Goal: Task Accomplishment & Management: Complete application form

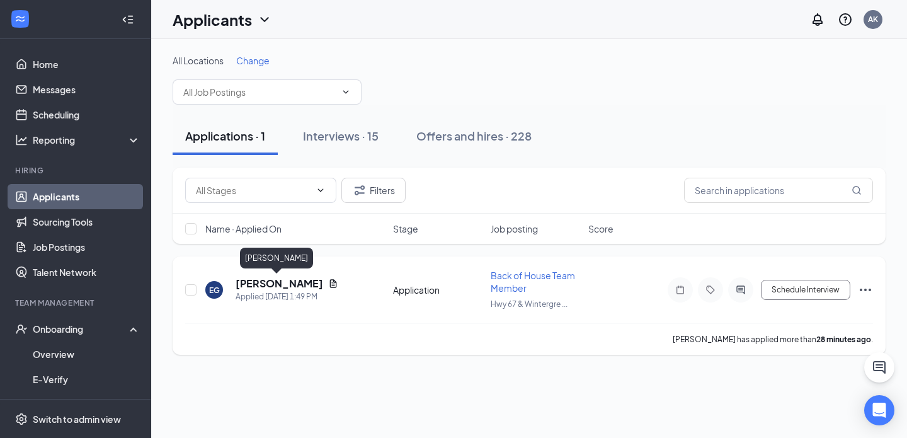
click at [270, 290] on div "Applied [DATE] 1:49 PM" at bounding box center [287, 296] width 103 height 13
click at [271, 280] on h5 "[PERSON_NAME]" at bounding box center [280, 284] width 88 height 14
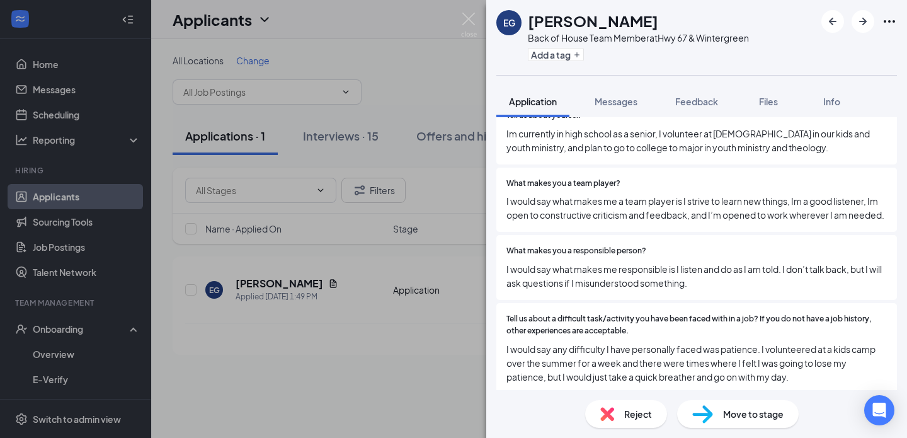
scroll to position [836, 0]
click at [763, 421] on div "Move to stage" at bounding box center [738, 414] width 122 height 28
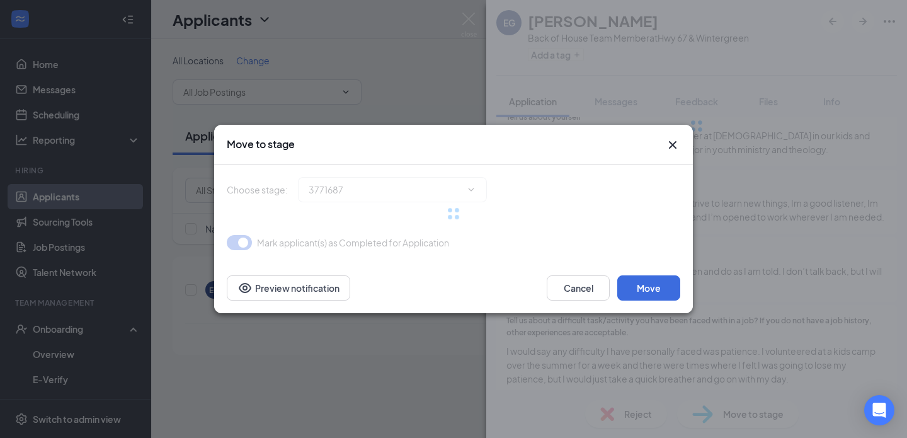
type input "Onsite Interview (next stage)"
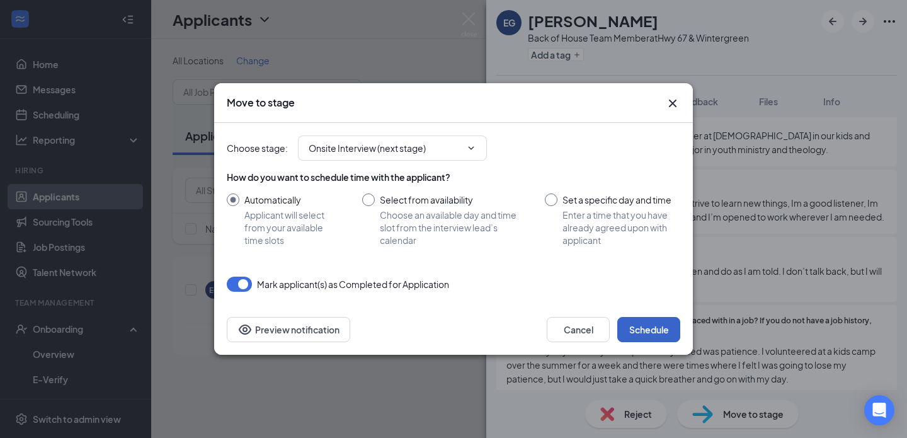
click at [646, 333] on button "Schedule" at bounding box center [648, 329] width 63 height 25
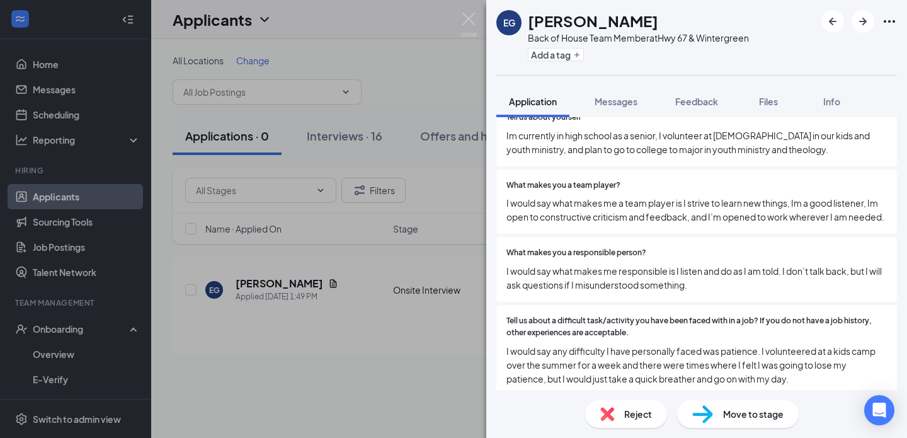
click at [456, 32] on div "[PERSON_NAME] Back of House Team Member at Hwy 67 & Wintergreen Add a tag Appli…" at bounding box center [453, 219] width 907 height 438
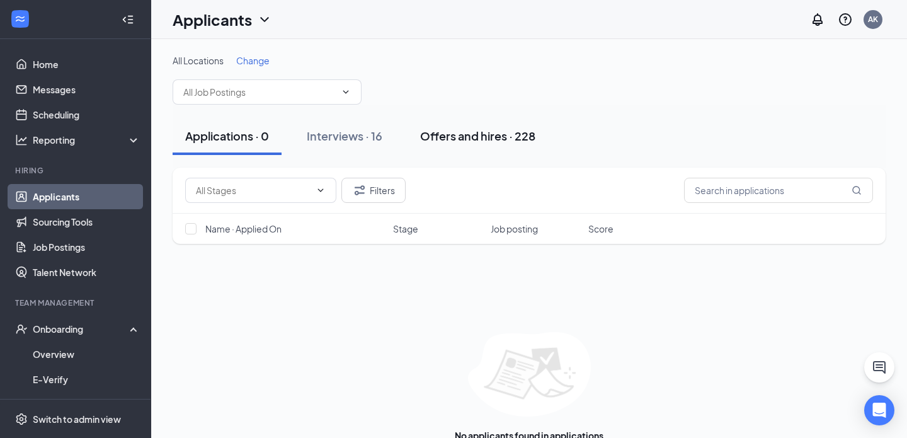
click at [455, 146] on button "Offers and hires · 228" at bounding box center [478, 136] width 140 height 38
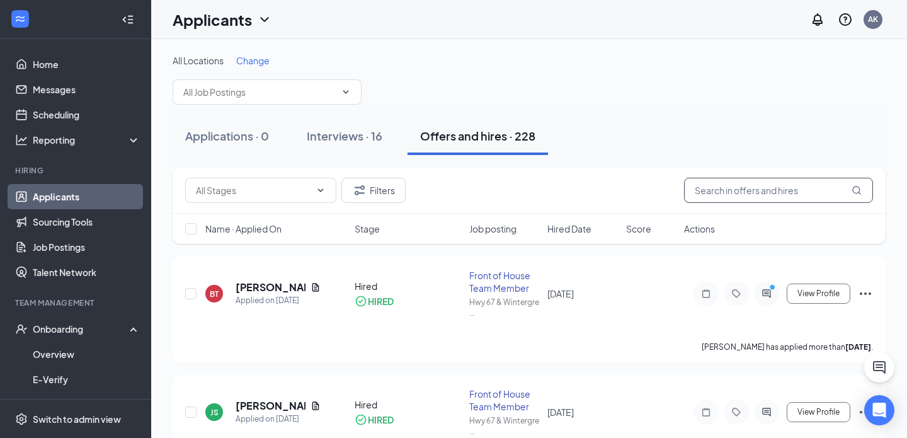
click at [762, 186] on input "text" at bounding box center [778, 190] width 189 height 25
paste input "2149895401"
type input "2149895401"
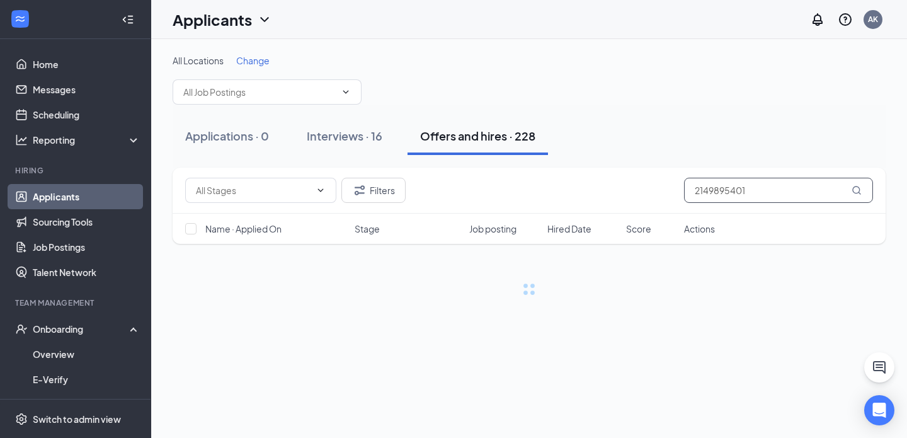
click at [762, 187] on input "2149895401" at bounding box center [778, 190] width 189 height 25
click at [762, 188] on input "2149895401" at bounding box center [778, 190] width 189 height 25
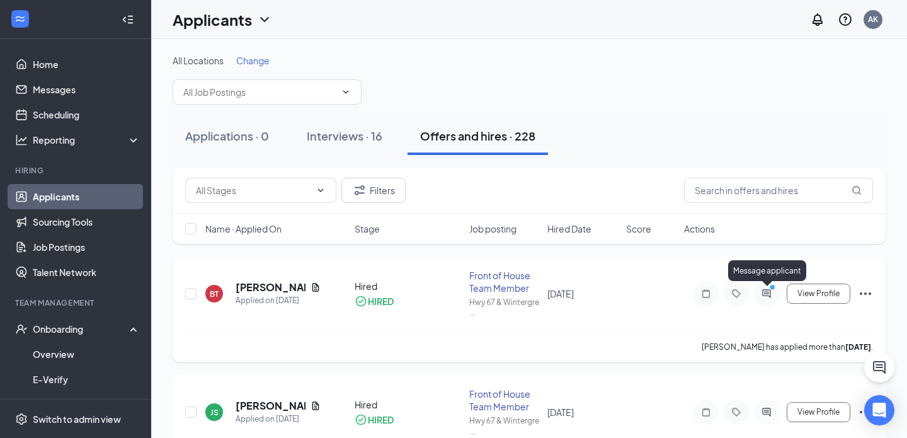
click at [762, 296] on icon "ActiveChat" at bounding box center [766, 294] width 15 height 10
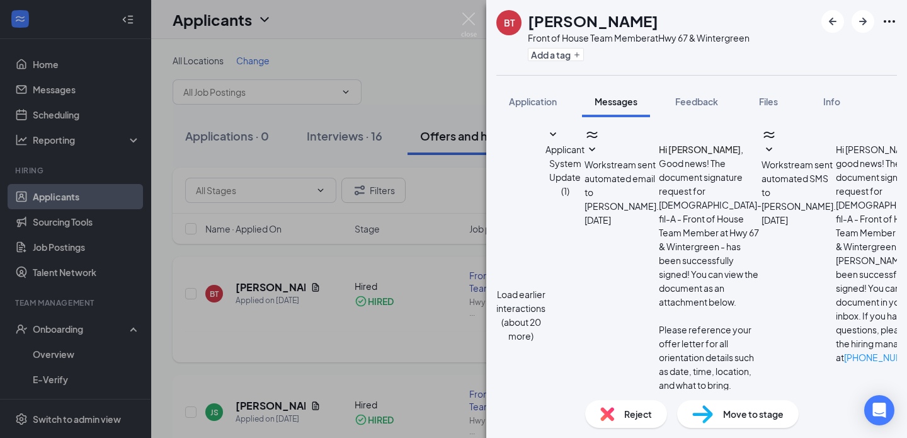
scroll to position [859, 0]
click at [466, 23] on img at bounding box center [469, 25] width 16 height 25
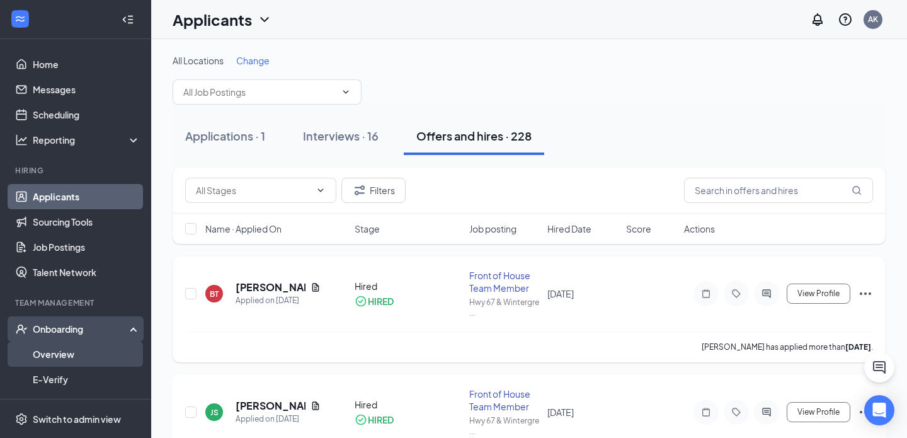
click at [109, 353] on link "Overview" at bounding box center [87, 353] width 108 height 25
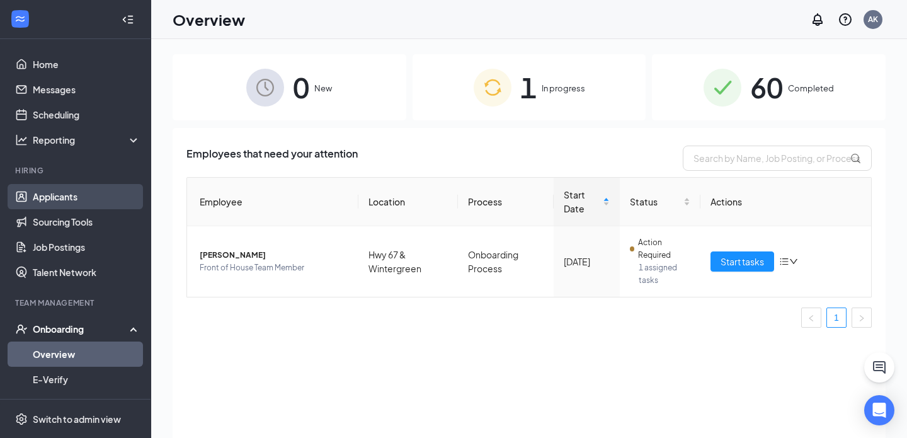
click at [45, 201] on link "Applicants" at bounding box center [87, 196] width 108 height 25
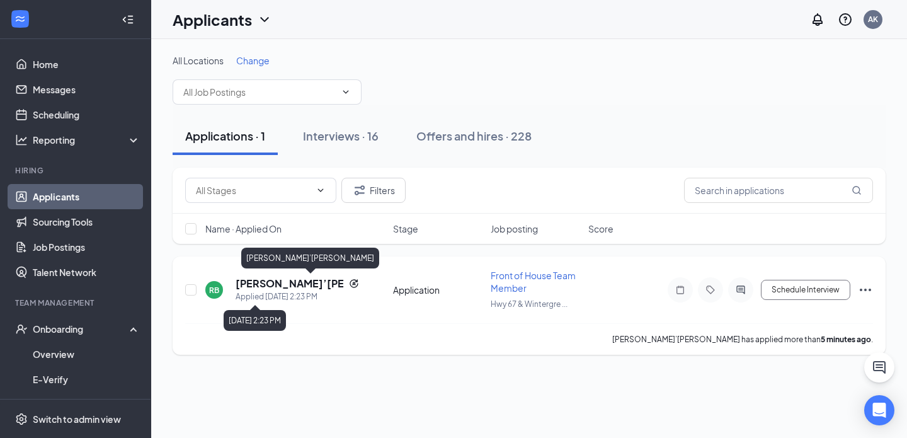
click at [281, 277] on h5 "[PERSON_NAME]’[PERSON_NAME]" at bounding box center [290, 284] width 108 height 14
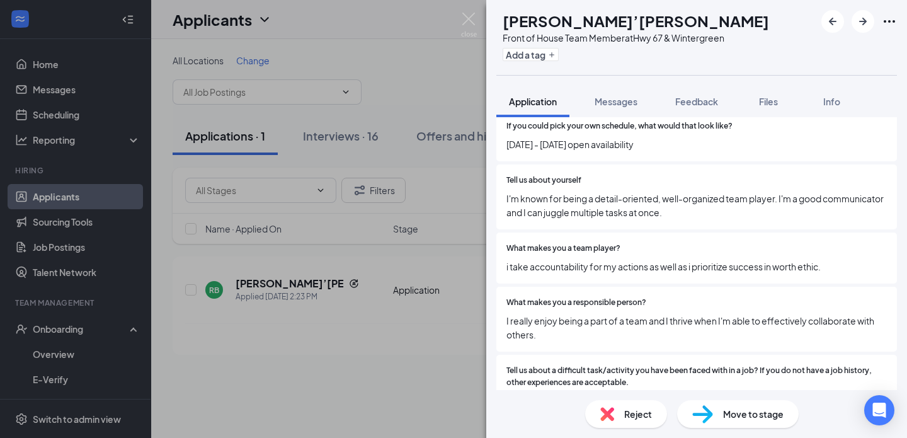
scroll to position [835, 0]
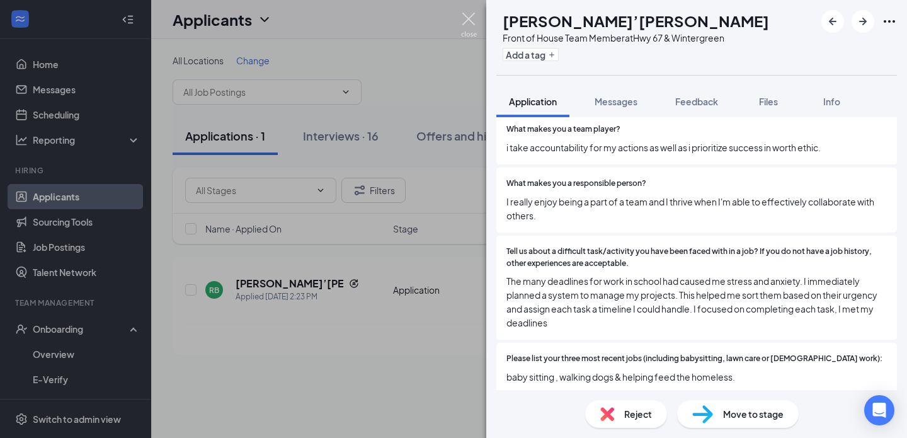
click at [469, 15] on img at bounding box center [469, 25] width 16 height 25
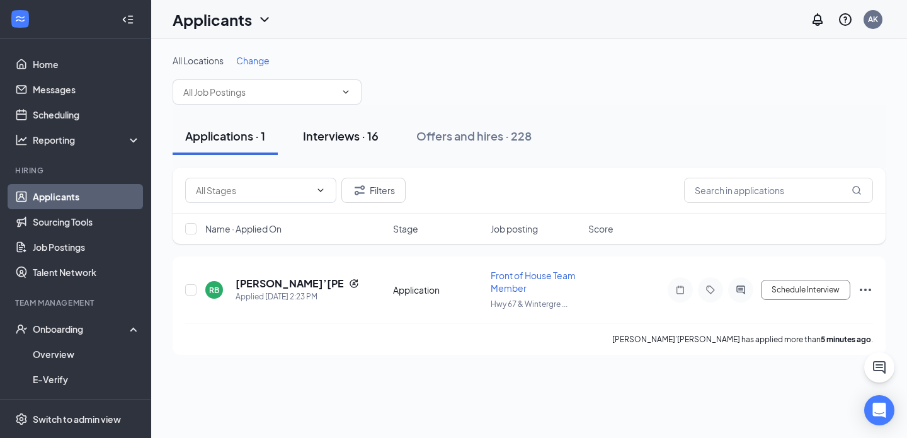
click at [346, 126] on button "Interviews · 16" at bounding box center [340, 136] width 101 height 38
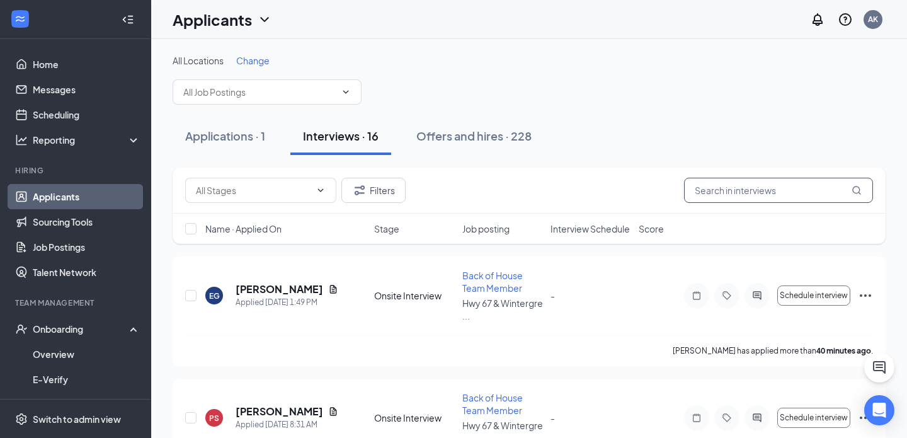
click at [753, 197] on input "text" at bounding box center [778, 190] width 189 height 25
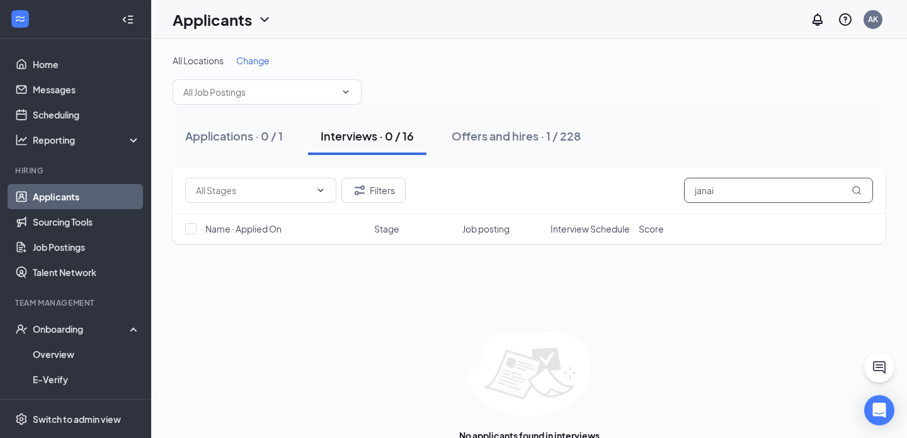
click at [731, 188] on input "janai" at bounding box center [778, 190] width 189 height 25
type input "janai"
click at [512, 127] on button "Offers and hires · 1 / 228" at bounding box center [516, 136] width 154 height 38
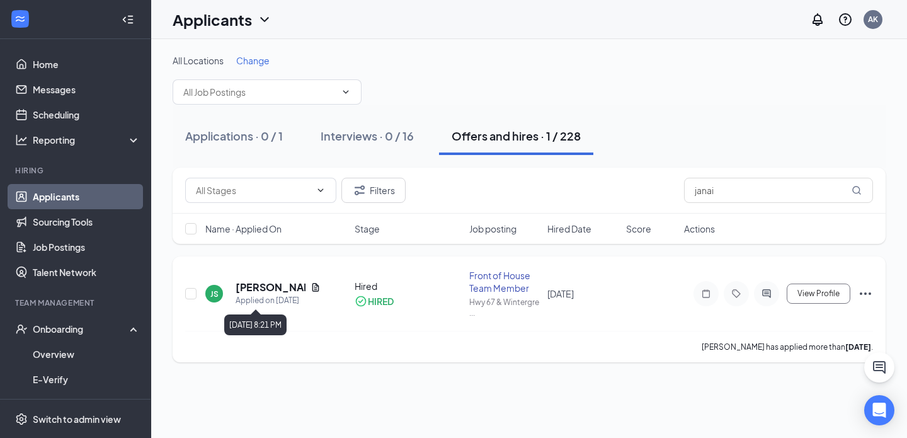
click at [264, 296] on div "Applied on [DATE]" at bounding box center [278, 300] width 85 height 13
click at [256, 294] on h5 "[PERSON_NAME]" at bounding box center [271, 287] width 70 height 14
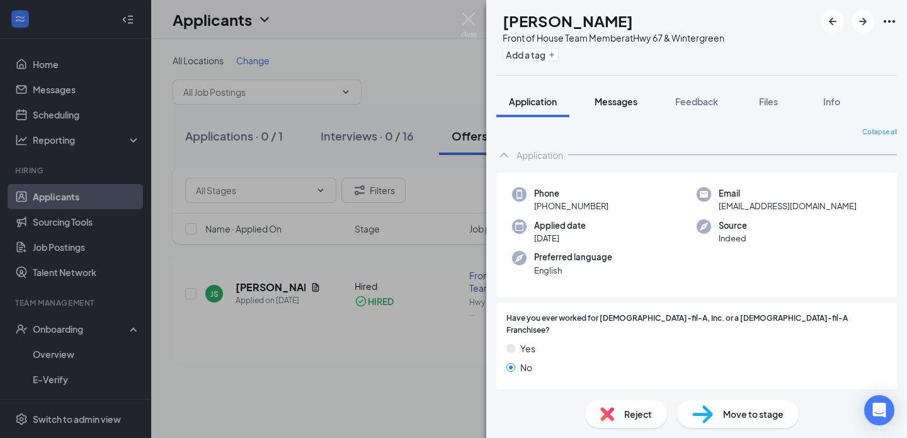
click at [622, 105] on span "Messages" at bounding box center [616, 101] width 43 height 11
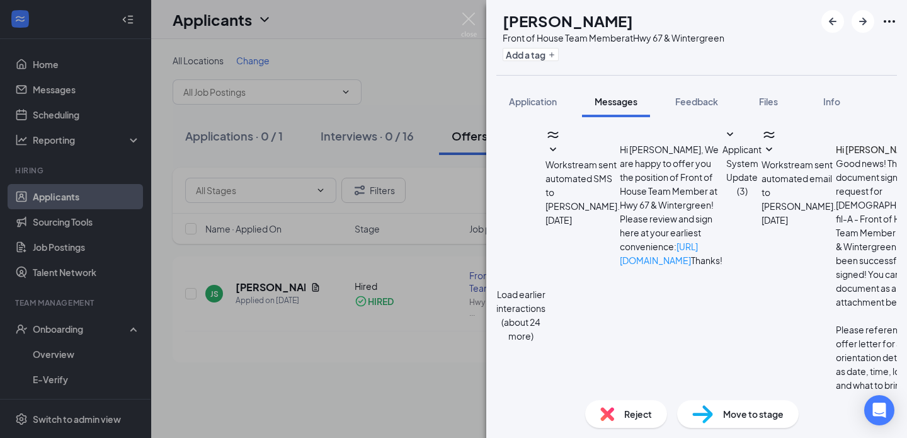
scroll to position [392, 0]
type textarea "Hey [PERSON_NAME]! We enjoyed orientation last night. We just wanted to send a …"
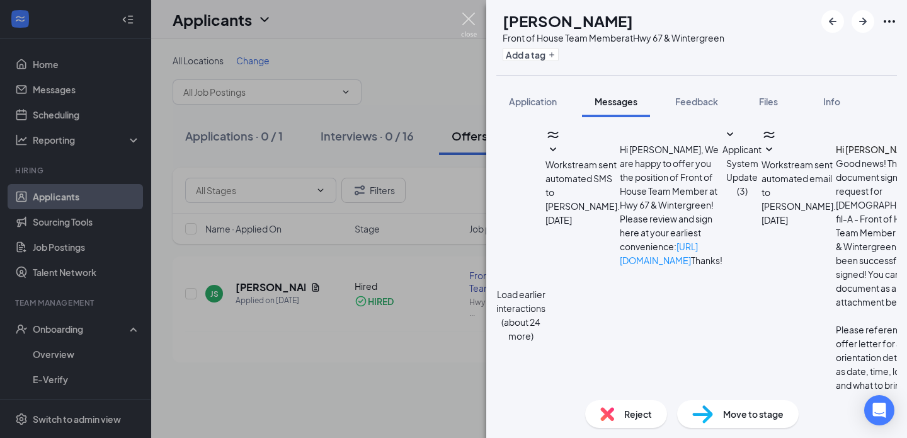
scroll to position [515, 0]
click at [462, 26] on img at bounding box center [469, 25] width 16 height 25
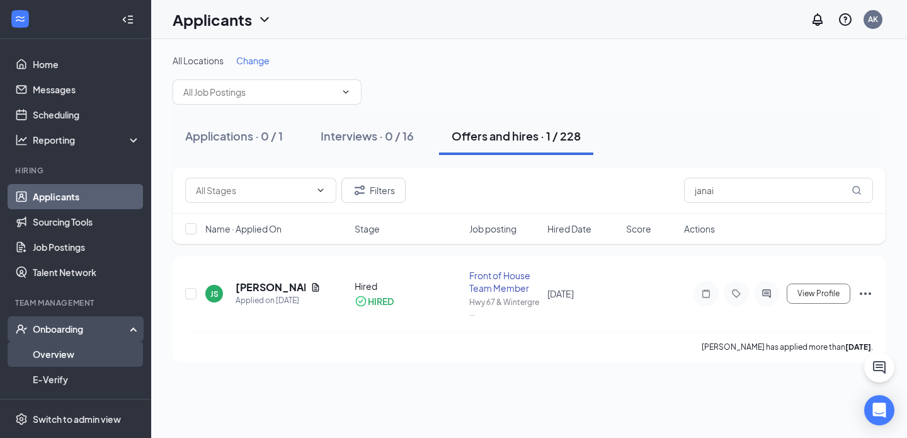
click at [59, 354] on link "Overview" at bounding box center [87, 353] width 108 height 25
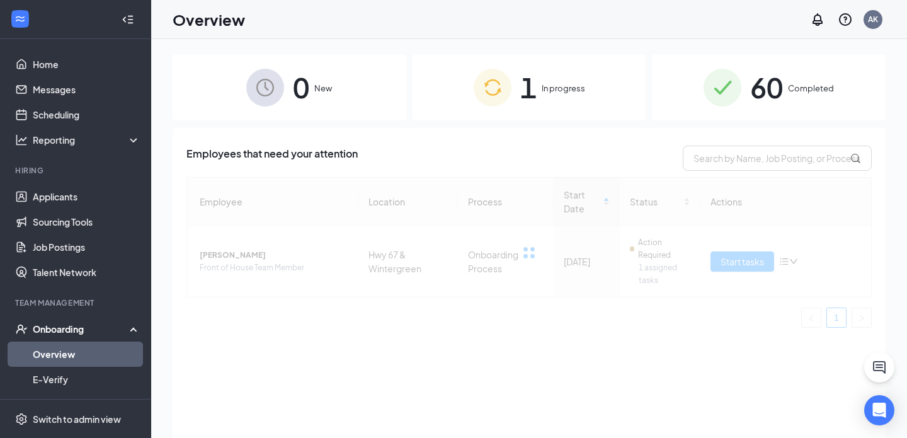
click at [79, 329] on div "Onboarding" at bounding box center [81, 329] width 97 height 13
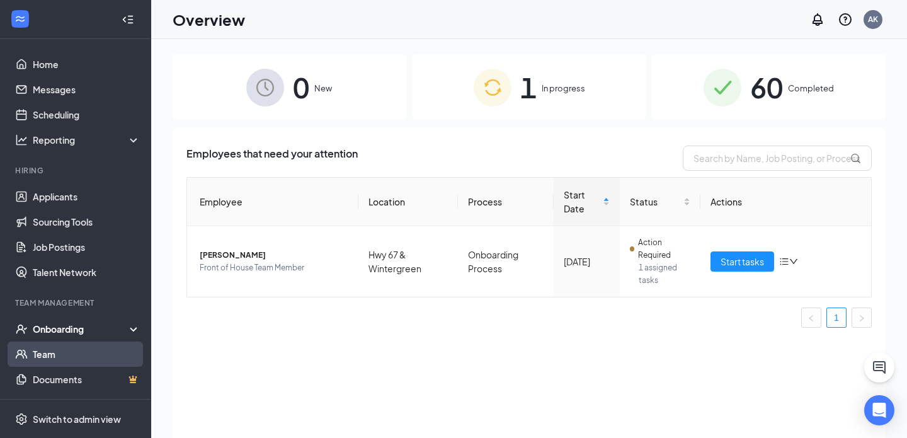
click at [64, 350] on link "Team" at bounding box center [87, 353] width 108 height 25
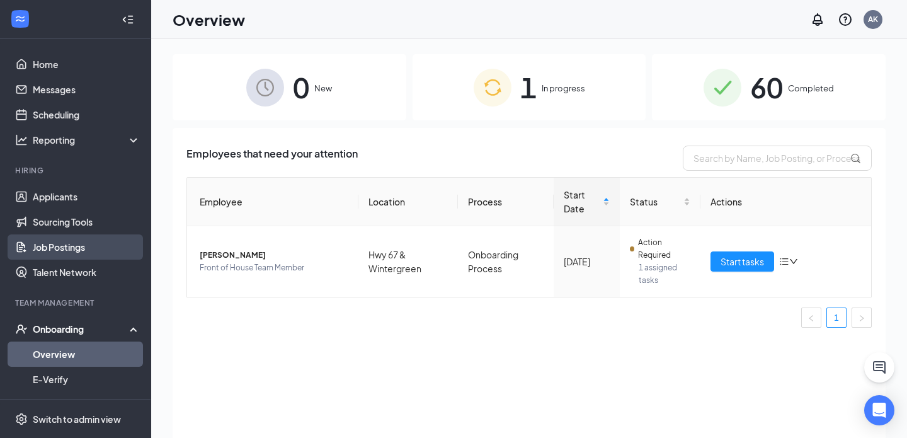
click at [99, 246] on link "Job Postings" at bounding box center [87, 246] width 108 height 25
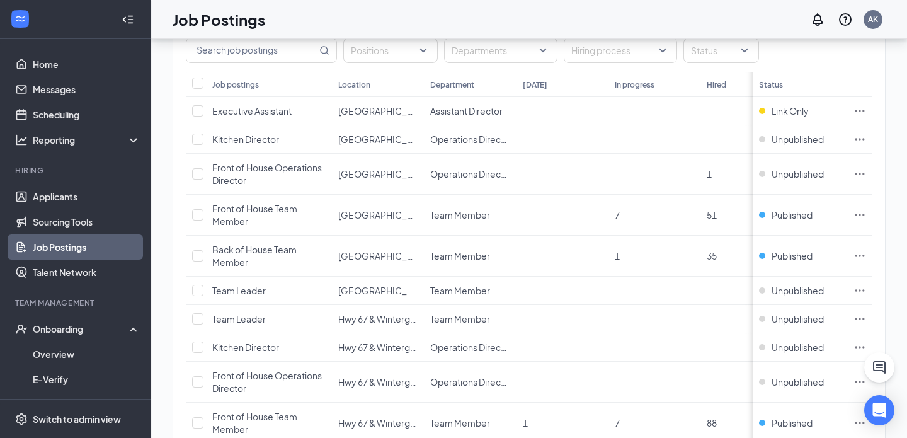
scroll to position [129, 0]
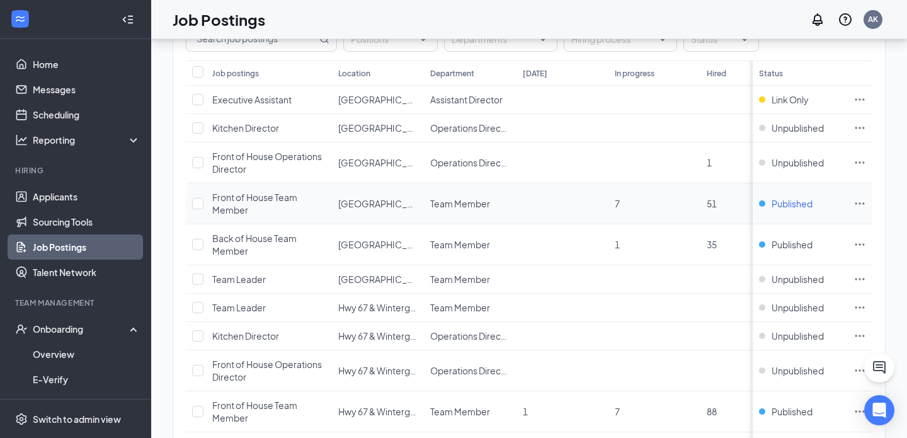
click at [779, 202] on span "Published" at bounding box center [792, 203] width 41 height 13
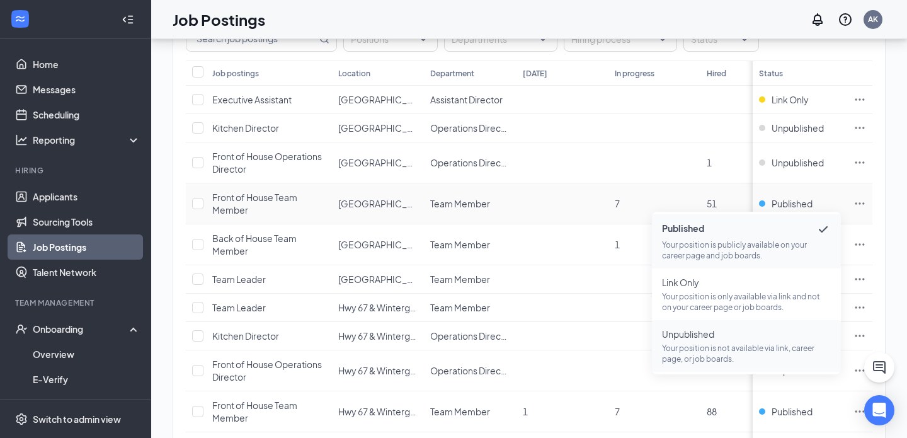
click at [720, 343] on p "Your position is not available via link, career page, or job boards." at bounding box center [746, 353] width 169 height 21
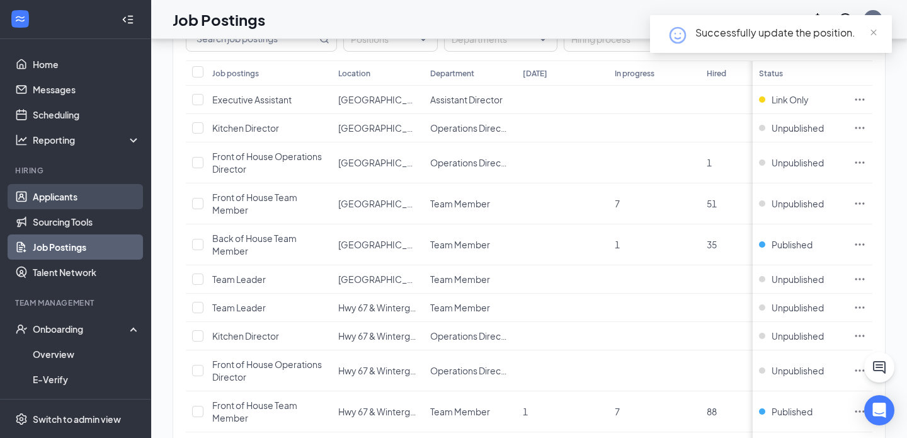
click at [79, 199] on link "Applicants" at bounding box center [87, 196] width 108 height 25
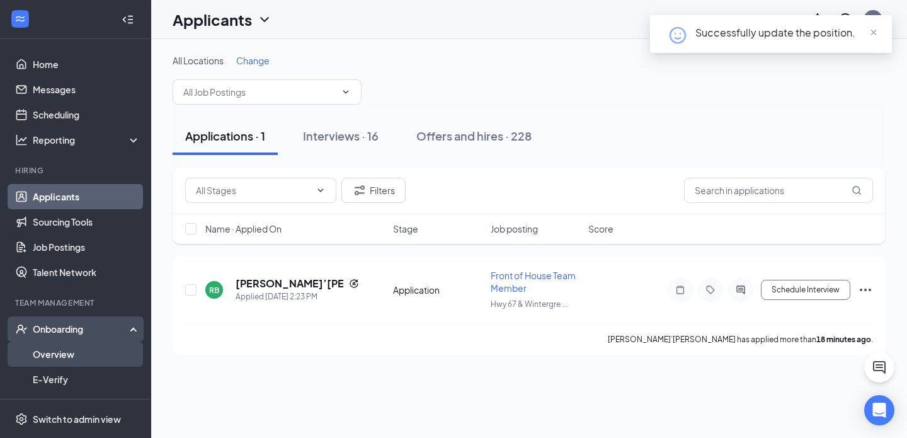
click at [84, 356] on link "Overview" at bounding box center [87, 353] width 108 height 25
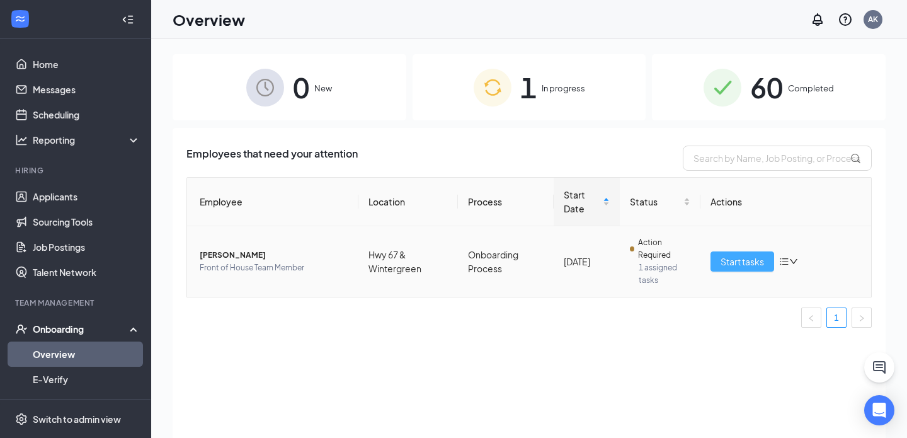
click at [741, 268] on span "Start tasks" at bounding box center [742, 261] width 43 height 14
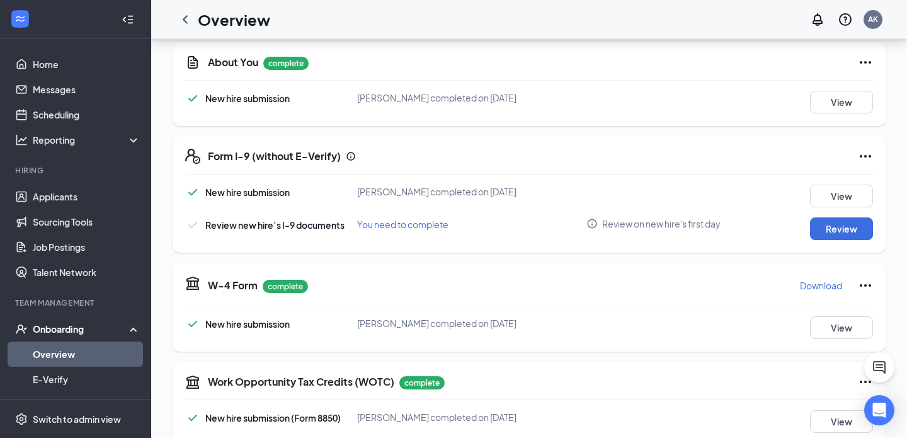
scroll to position [295, 0]
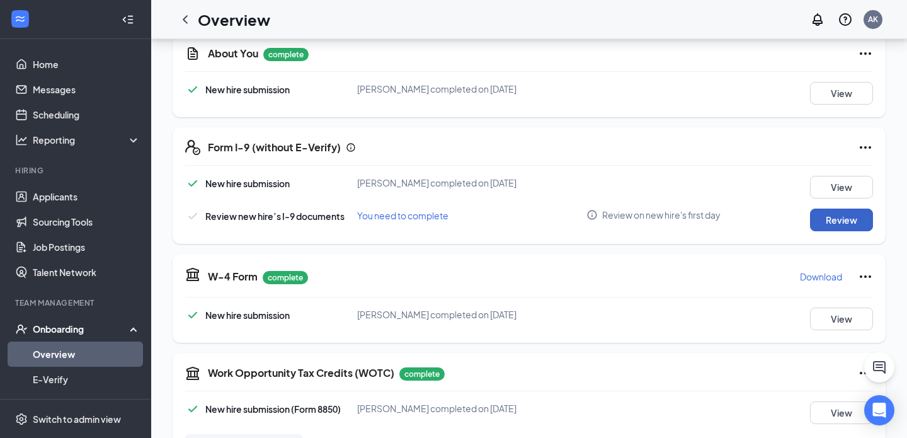
click at [825, 227] on button "Review" at bounding box center [841, 220] width 63 height 23
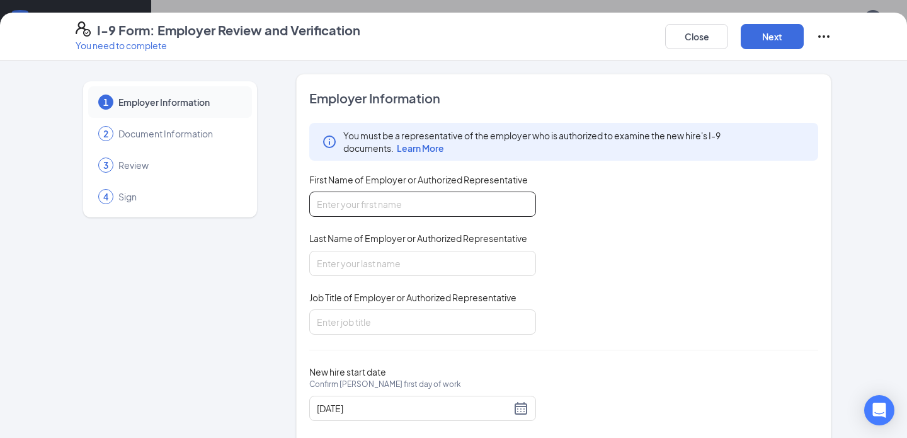
click at [428, 207] on input "First Name of Employer or Authorized Representative" at bounding box center [422, 203] width 227 height 25
type input "Anna"
type input "Kidd"
type input "Executive Director"
click at [769, 26] on button "Next" at bounding box center [772, 36] width 63 height 25
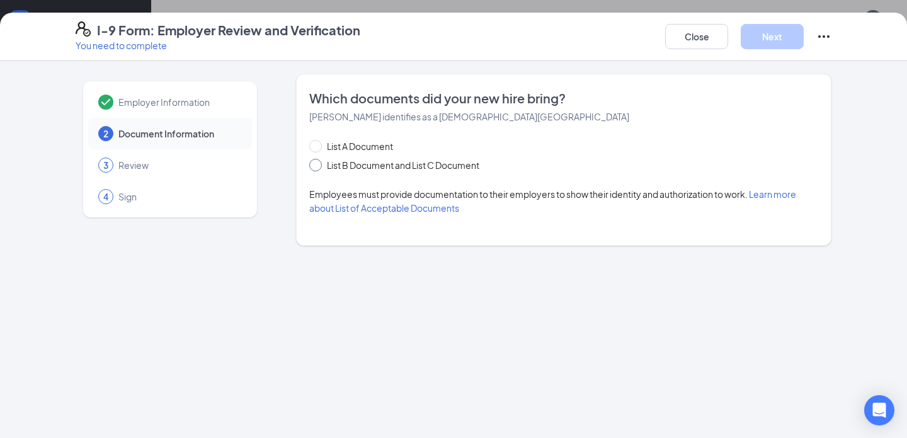
click at [369, 162] on span "List B Document and List C Document" at bounding box center [403, 165] width 163 height 14
click at [318, 162] on input "List B Document and List C Document" at bounding box center [313, 163] width 9 height 9
radio input "true"
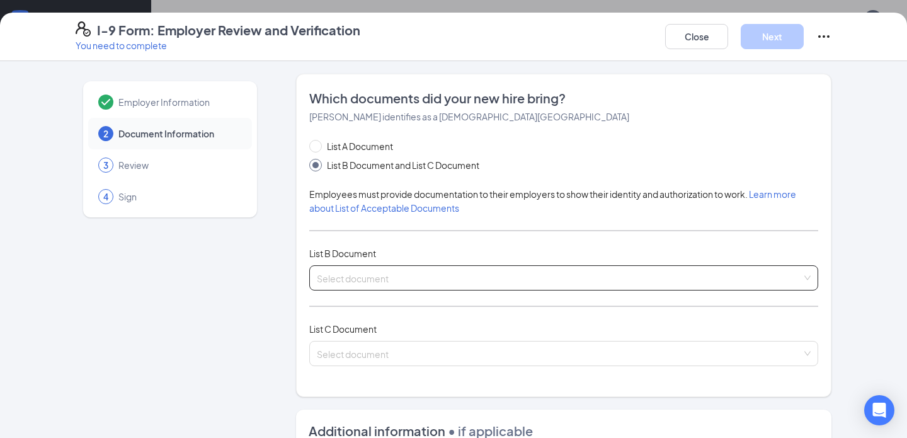
click at [400, 289] on span at bounding box center [559, 278] width 485 height 24
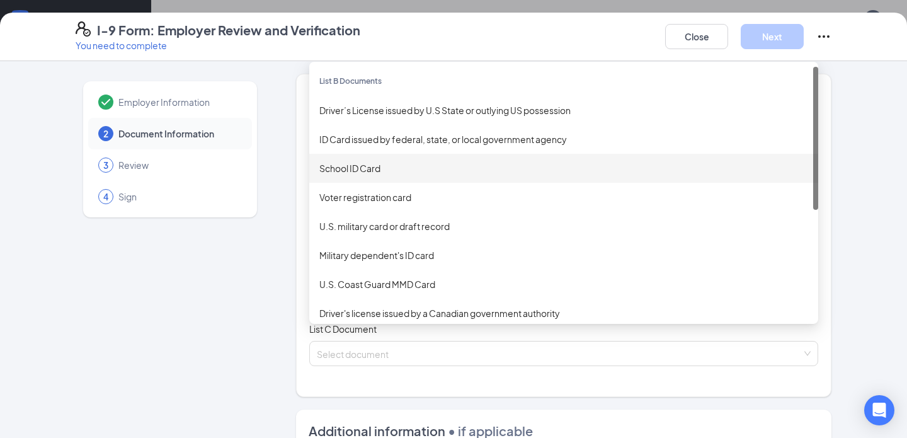
click at [389, 154] on div "School ID Card" at bounding box center [563, 168] width 509 height 29
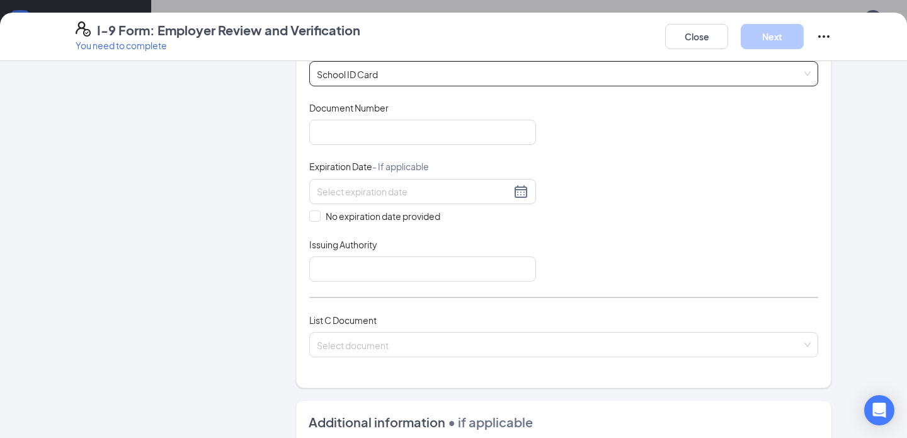
scroll to position [205, 0]
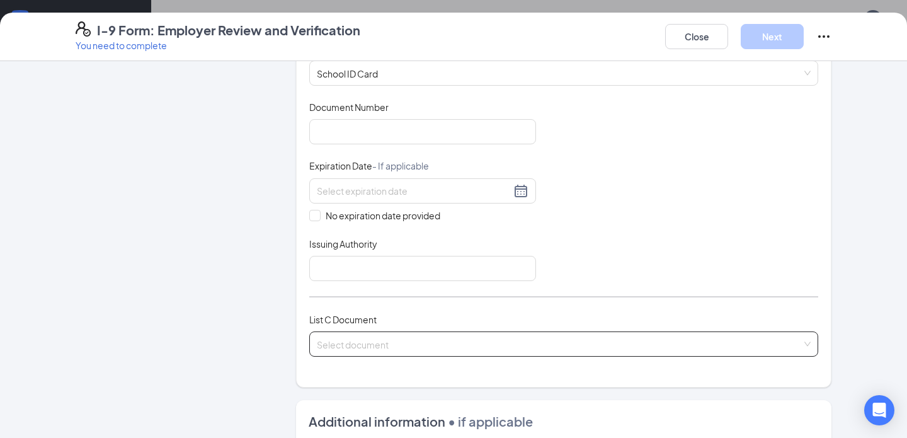
click at [387, 343] on input "search" at bounding box center [559, 341] width 485 height 19
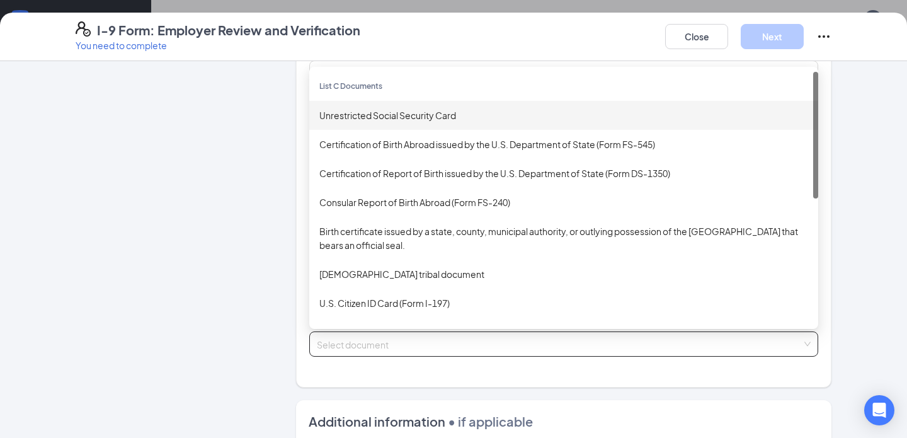
click at [371, 116] on div "Unrestricted Social Security Card" at bounding box center [563, 115] width 489 height 14
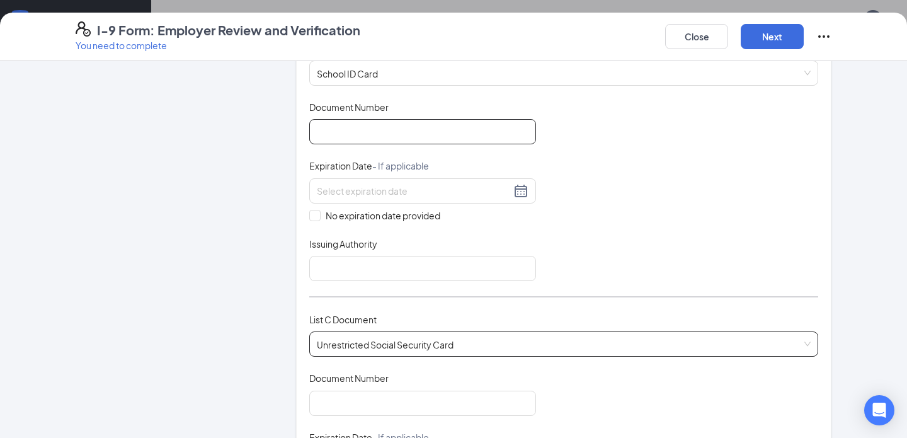
click at [362, 133] on input "Document Number" at bounding box center [422, 131] width 227 height 25
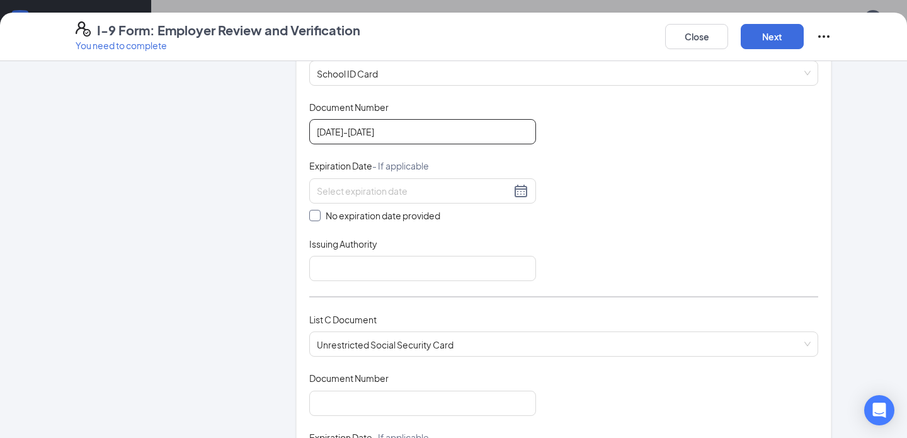
type input "2025-2026"
click at [350, 212] on span "No expiration date provided" at bounding box center [383, 216] width 125 height 14
click at [318, 212] on input "No expiration date provided" at bounding box center [313, 214] width 9 height 9
checkbox input "true"
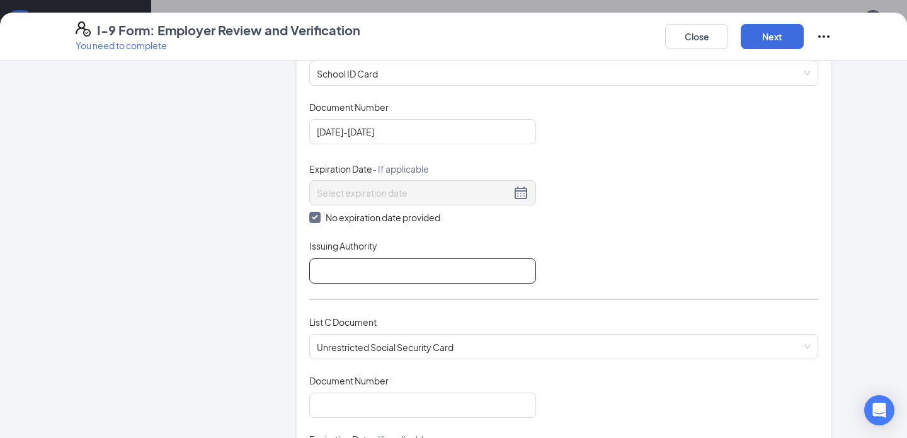
click at [346, 280] on input "Issuing Authority" at bounding box center [422, 270] width 227 height 25
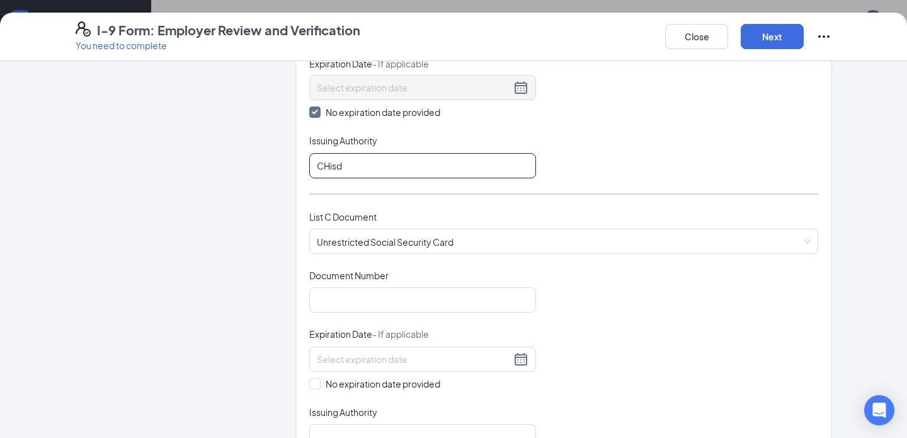
scroll to position [328, 0]
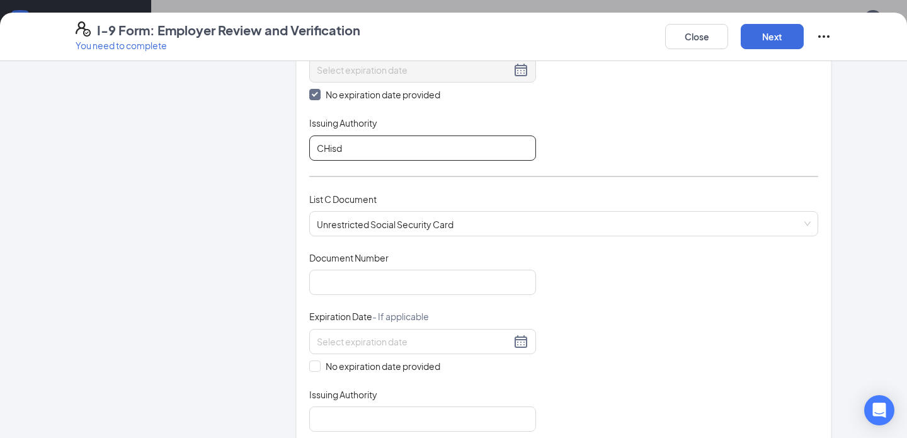
click at [329, 145] on input "CHisd" at bounding box center [422, 147] width 227 height 25
click at [390, 144] on input "Lancasterisd" at bounding box center [422, 147] width 227 height 25
type input "LancasterISD"
click at [448, 281] on input "Document Number" at bounding box center [422, 282] width 227 height 25
type input "640218419"
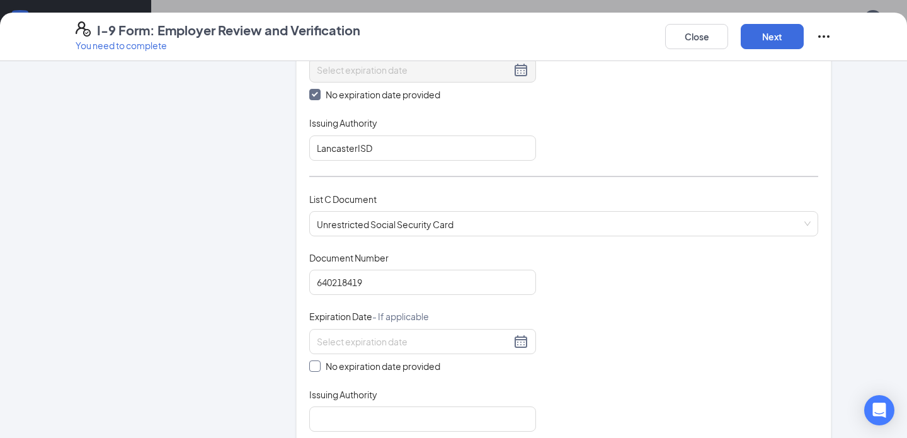
click at [357, 362] on span "No expiration date provided" at bounding box center [383, 366] width 125 height 14
click at [318, 362] on input "No expiration date provided" at bounding box center [313, 364] width 9 height 9
checkbox input "true"
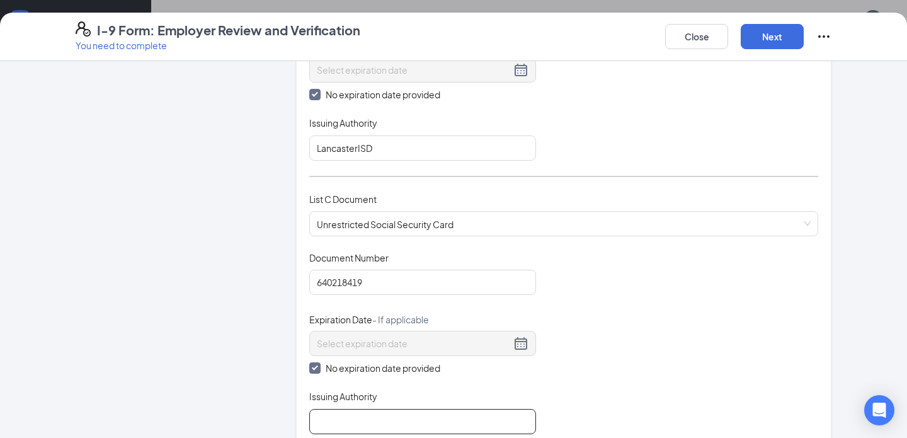
click at [357, 421] on input "Issuing Authority" at bounding box center [422, 421] width 227 height 25
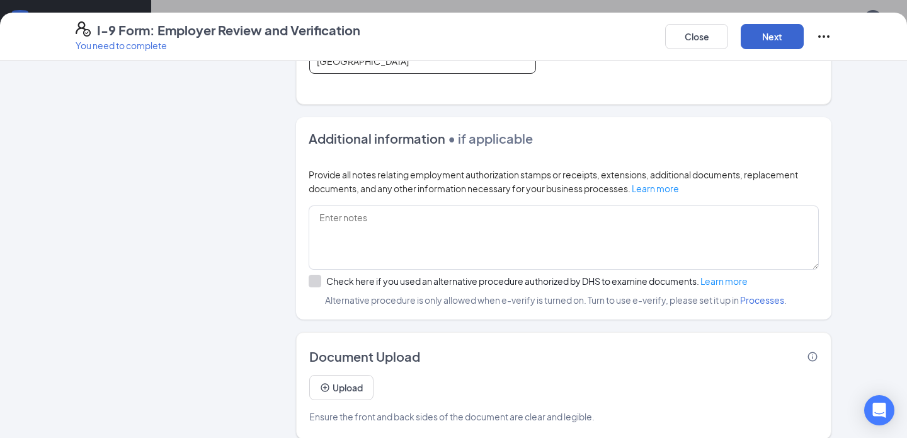
type input "USA"
click at [783, 26] on button "Next" at bounding box center [772, 36] width 63 height 25
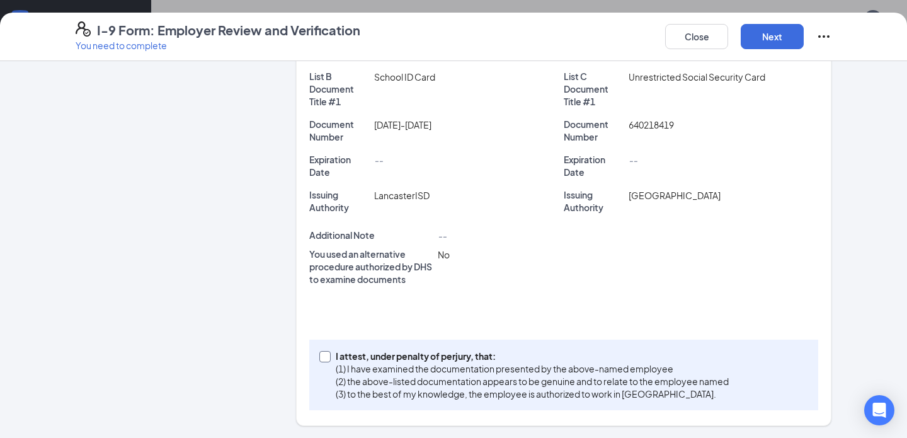
click at [409, 366] on p "(1) I have examined the documentation presented by the above-named employee" at bounding box center [532, 368] width 393 height 13
click at [328, 360] on input "I attest, under penalty of perjury, that: (1) I have examined the documentation…" at bounding box center [323, 355] width 9 height 9
checkbox input "true"
click at [784, 30] on button "Next" at bounding box center [772, 36] width 63 height 25
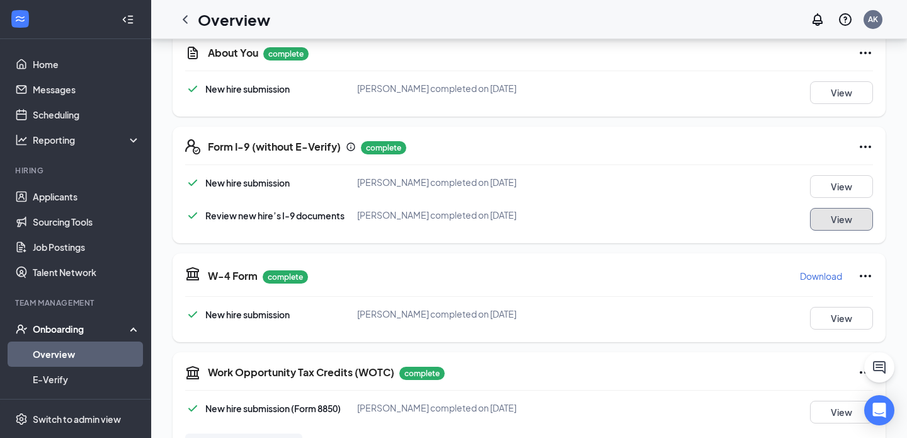
scroll to position [0, 0]
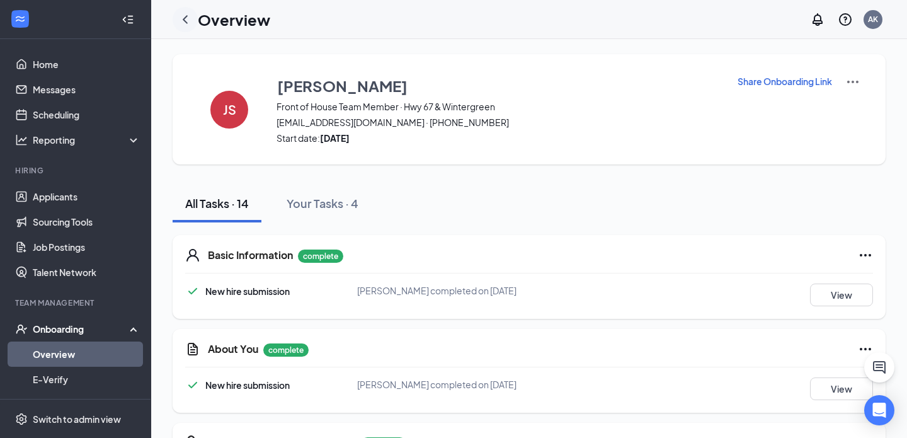
click at [180, 13] on icon "ChevronLeft" at bounding box center [185, 19] width 15 height 15
